Goal: Task Accomplishment & Management: Use online tool/utility

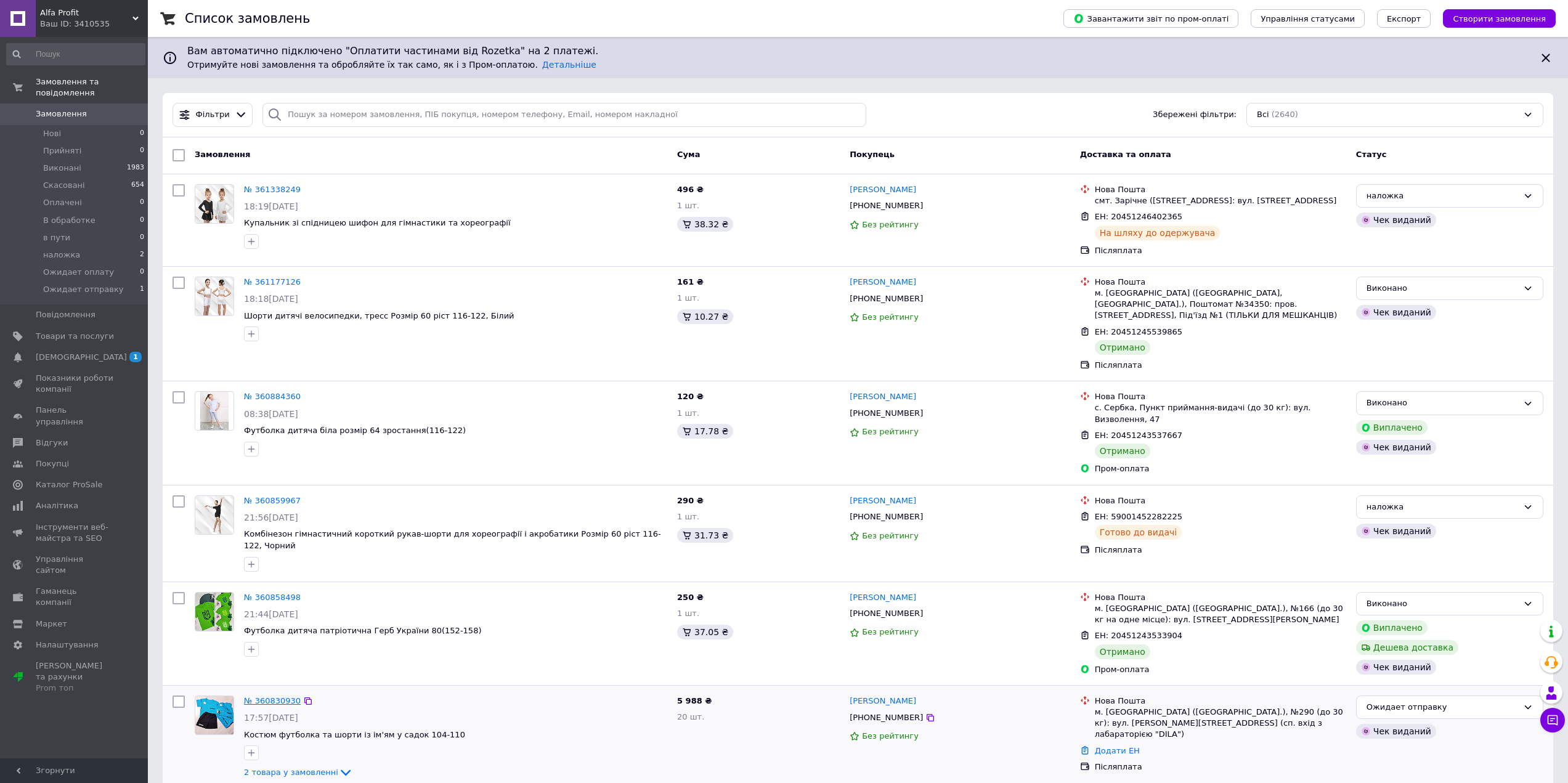
click at [258, 696] on link "№ 360830930" at bounding box center [272, 701] width 56 height 9
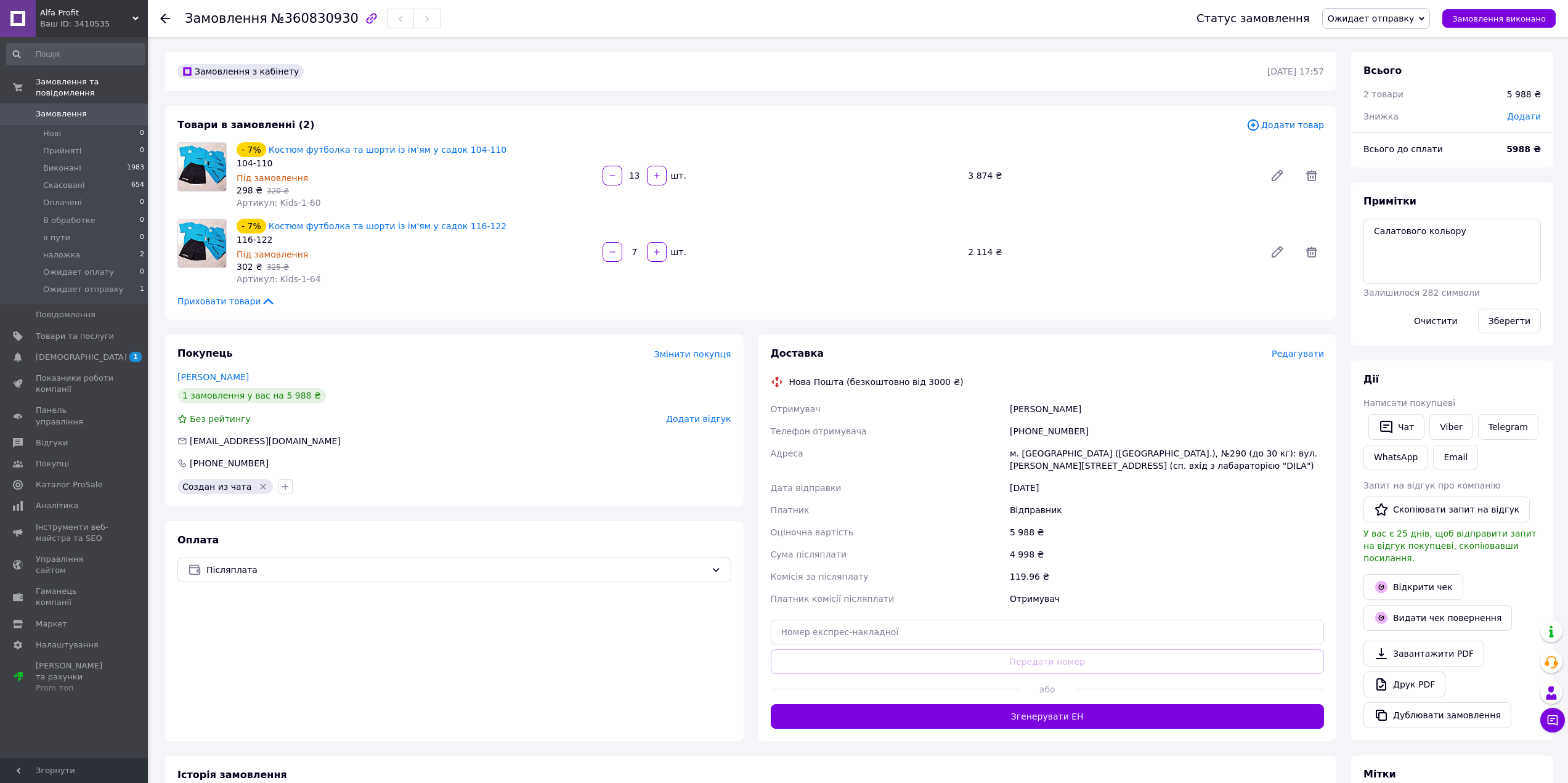
scroll to position [5, 0]
click at [1044, 716] on button "Згенерувати ЕН" at bounding box center [1048, 716] width 554 height 25
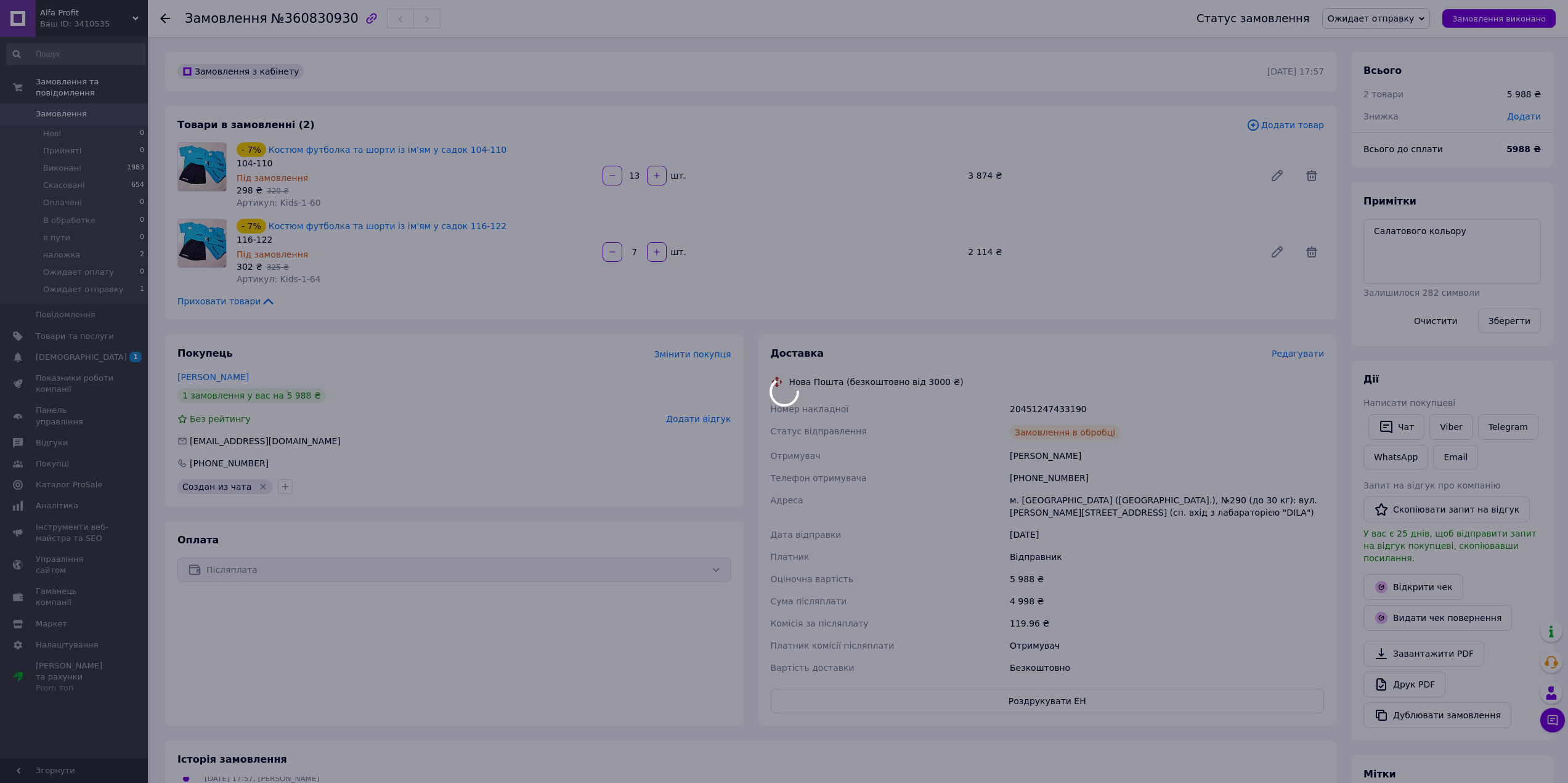
scroll to position [34, 0]
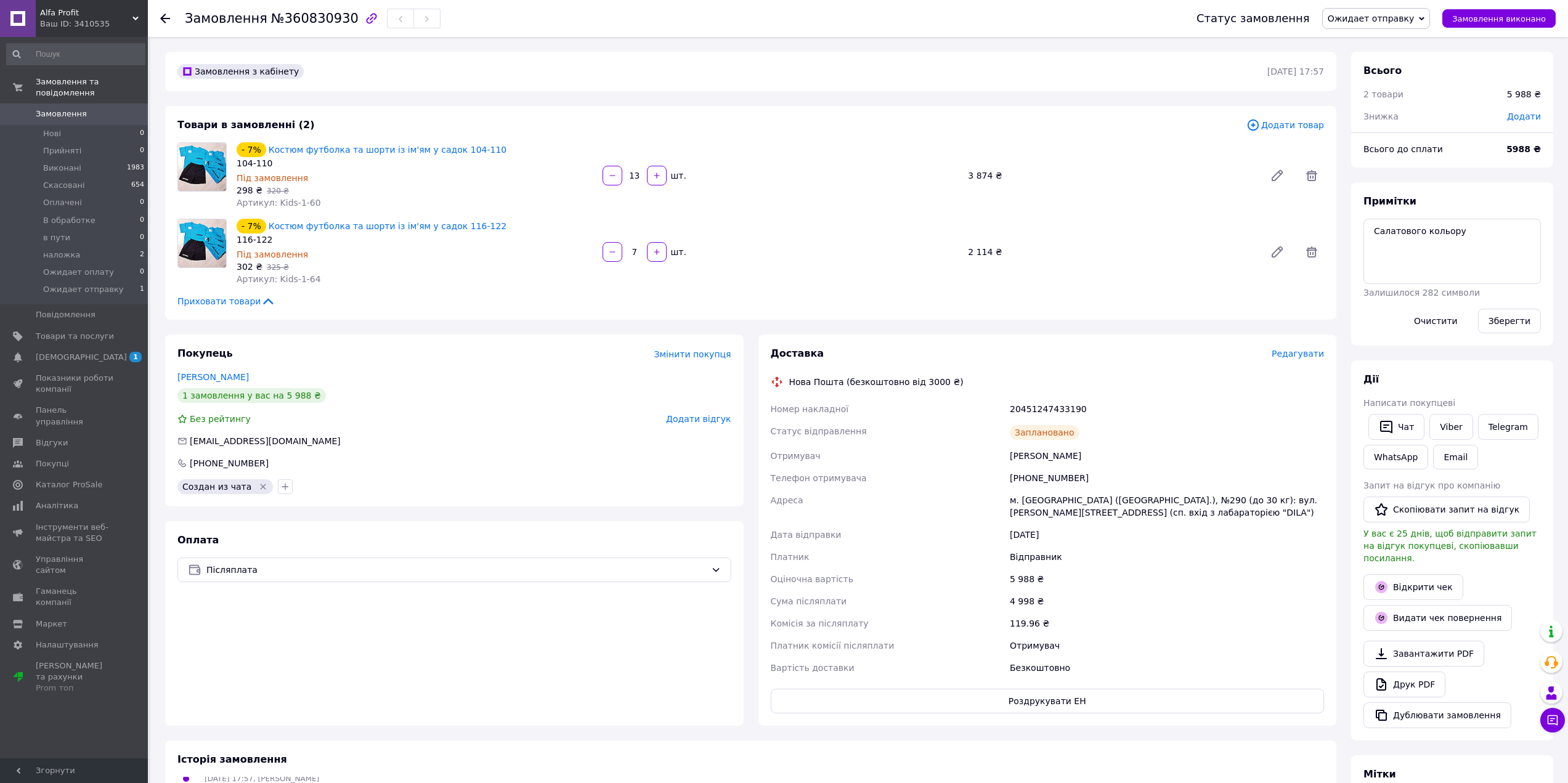
click at [1048, 415] on div "20451247433190" at bounding box center [1167, 409] width 319 height 22
click at [1049, 403] on div "20451247433190" at bounding box center [1167, 409] width 319 height 22
copy div "20451247433190"
